Goal: Information Seeking & Learning: Learn about a topic

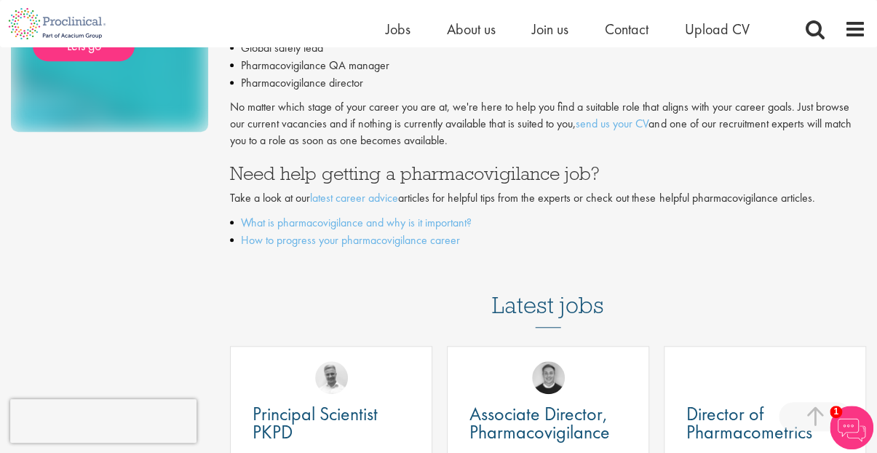
scroll to position [649, 0]
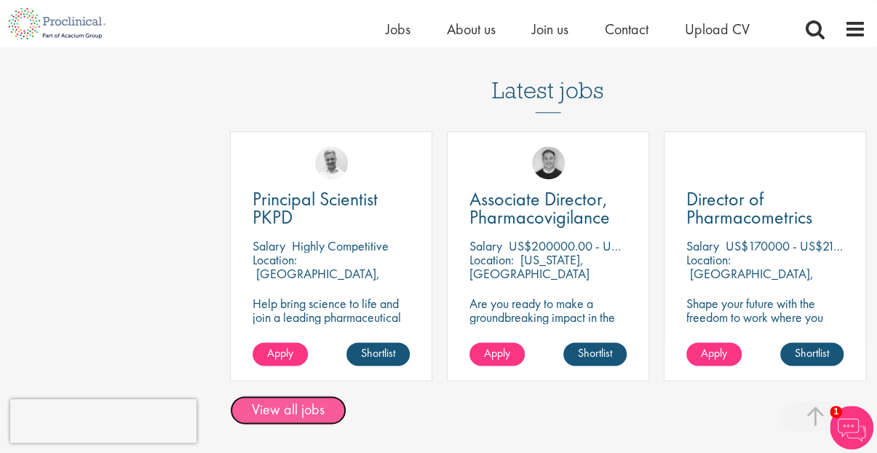
click at [300, 409] on link "View all jobs" at bounding box center [288, 409] width 116 height 29
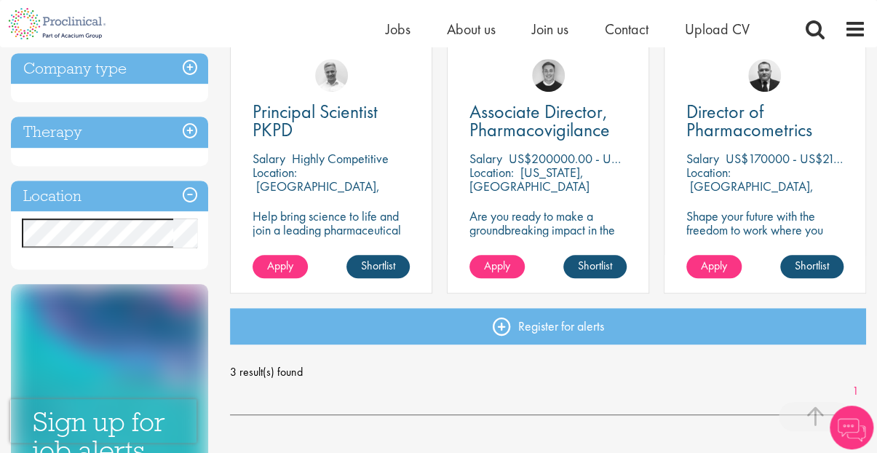
scroll to position [278, 0]
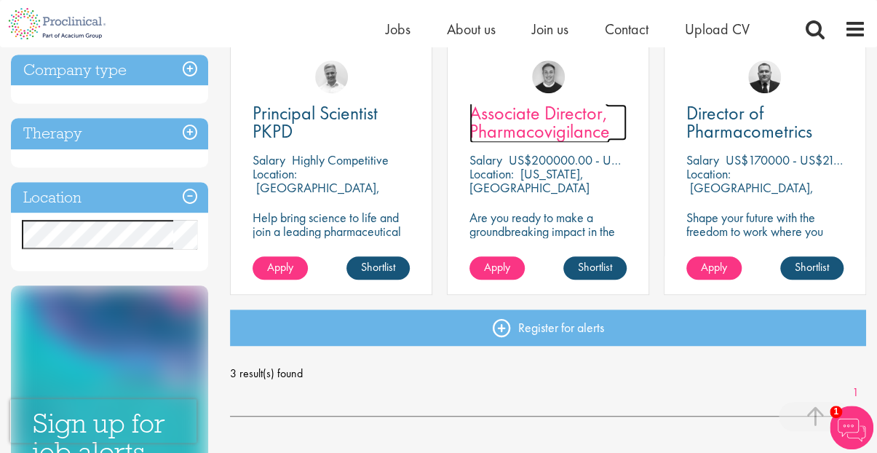
click at [537, 116] on span "Associate Director, Pharmacovigilance" at bounding box center [540, 121] width 140 height 43
